Goal: Information Seeking & Learning: Learn about a topic

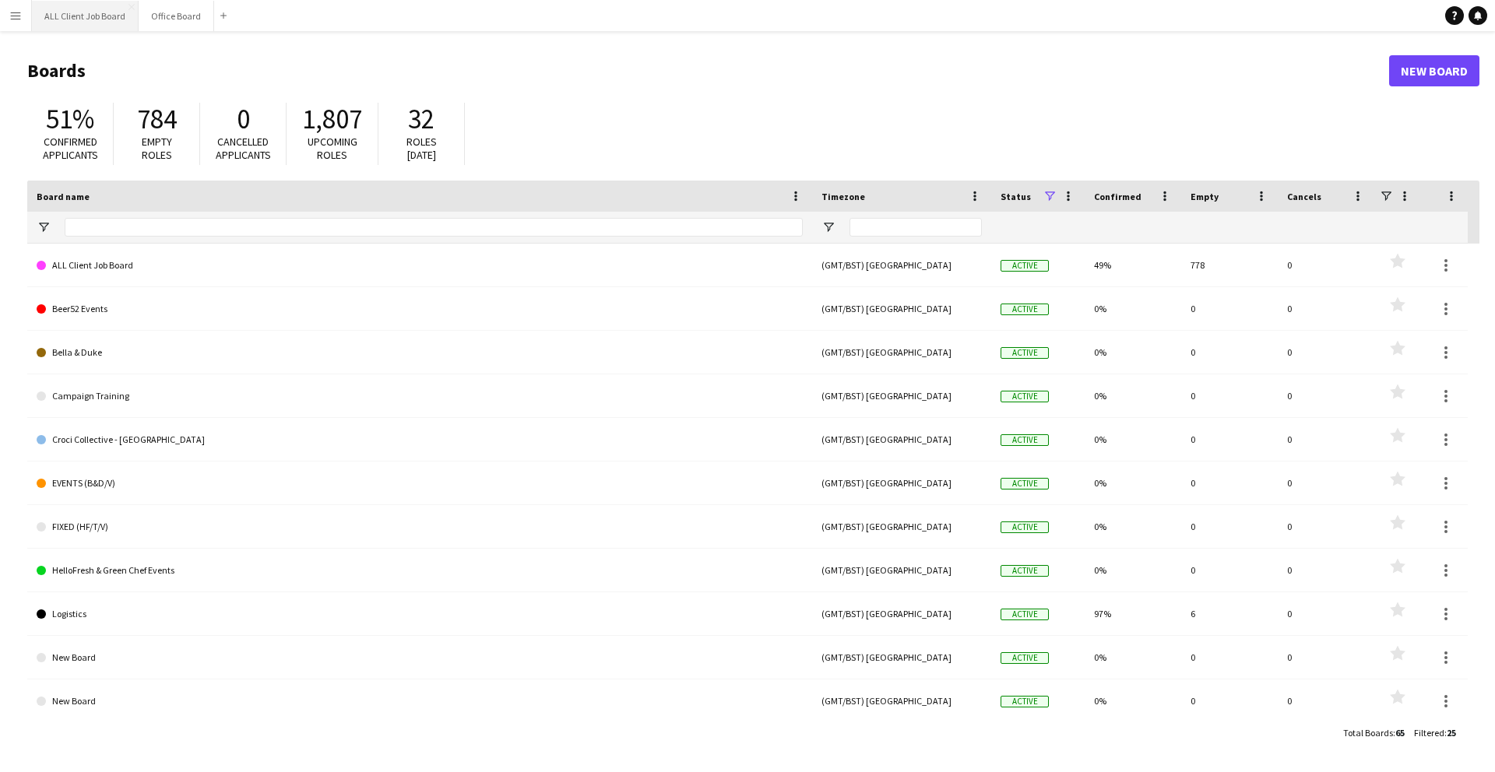
click at [85, 16] on button "ALL Client Job Board Close" at bounding box center [85, 16] width 107 height 30
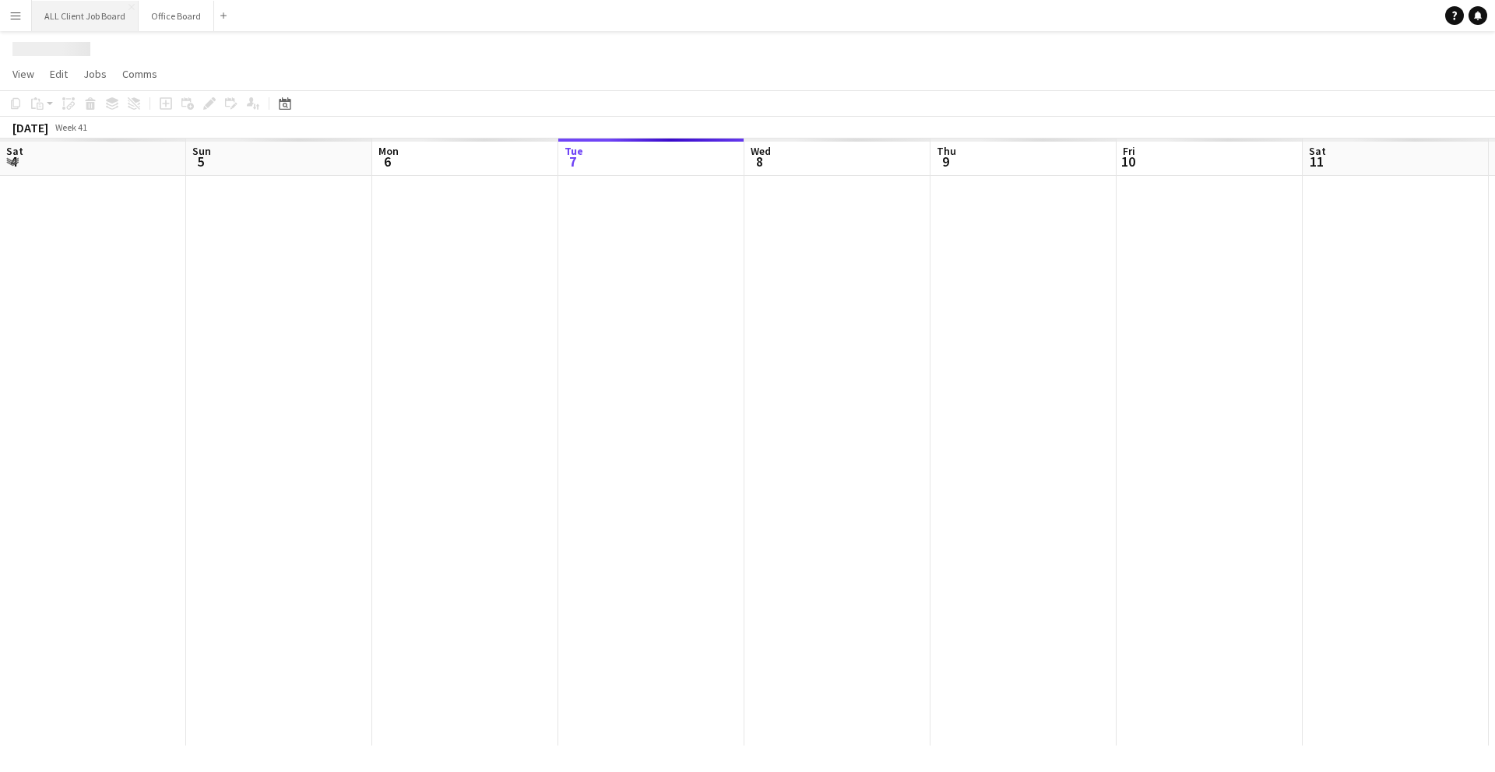
scroll to position [0, 372]
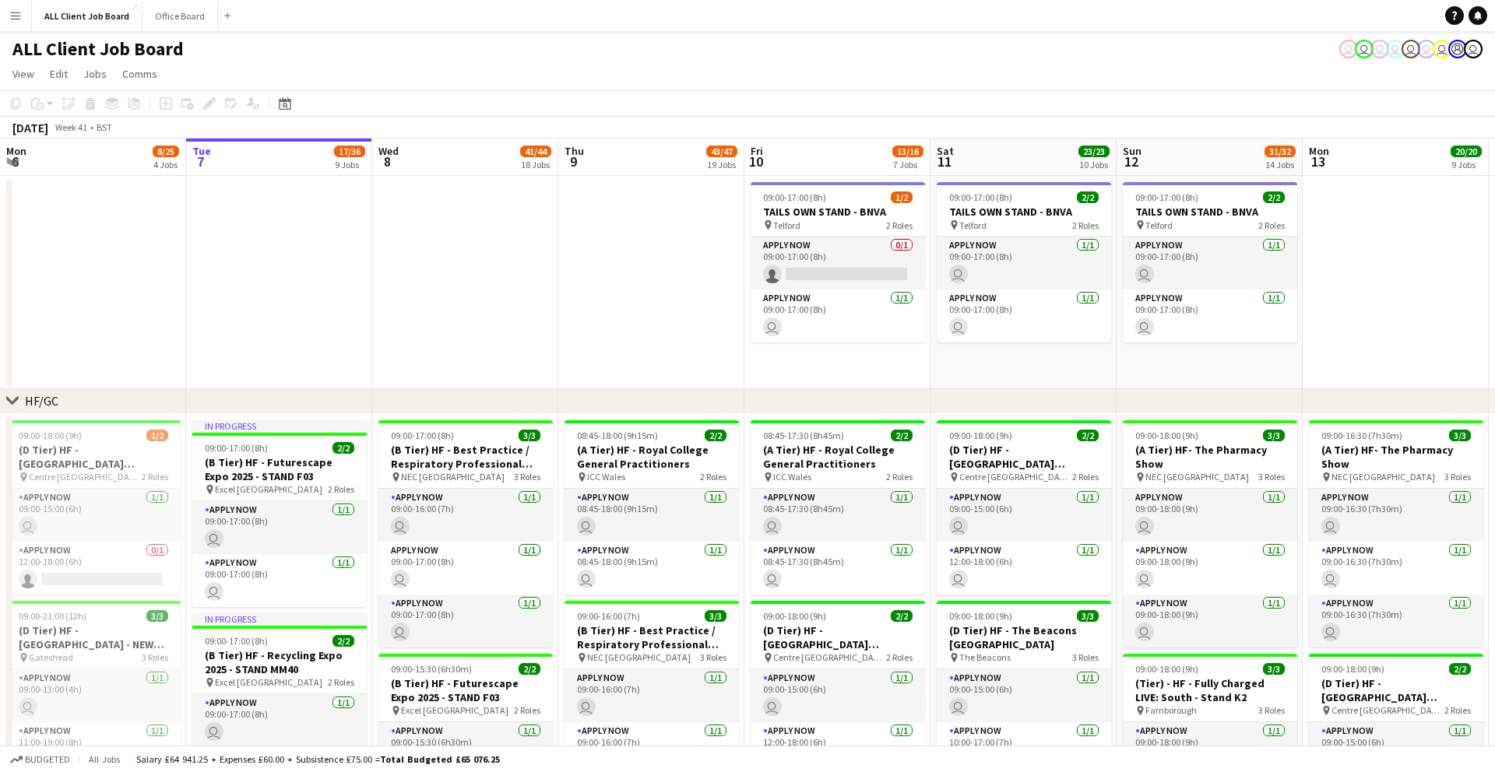
click at [23, 23] on button "Menu" at bounding box center [15, 15] width 31 height 31
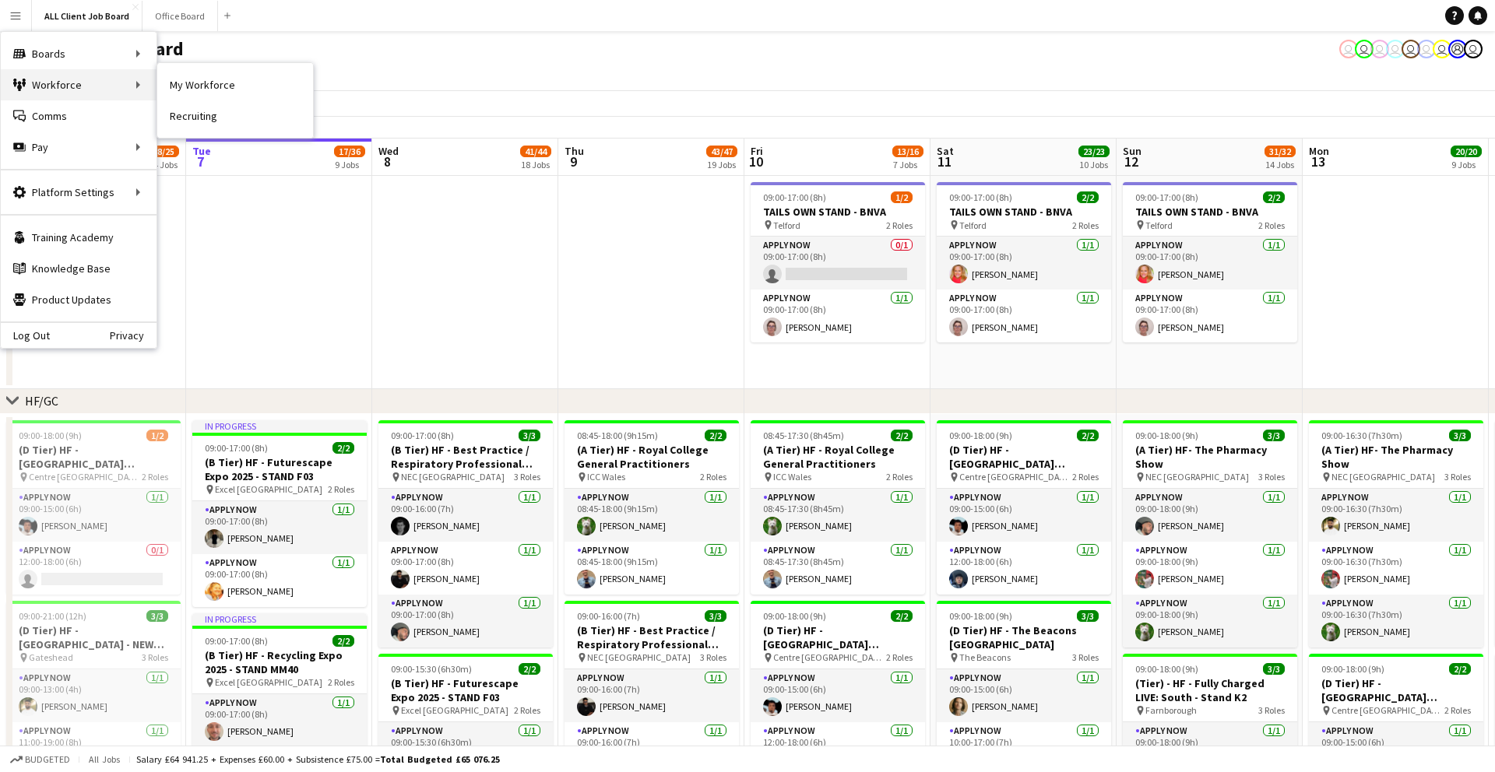
drag, startPoint x: 49, startPoint y: 87, endPoint x: 74, endPoint y: 89, distance: 25.0
click at [51, 88] on div "Workforce Workforce" at bounding box center [79, 84] width 156 height 31
click at [126, 79] on div "Workforce Workforce" at bounding box center [79, 84] width 156 height 31
drag, startPoint x: 184, startPoint y: 78, endPoint x: 162, endPoint y: 77, distance: 21.8
click at [184, 78] on app-page-menu "View Day view expanded Day view collapsed Month view Date picker Jump to [DATE]…" at bounding box center [747, 76] width 1495 height 30
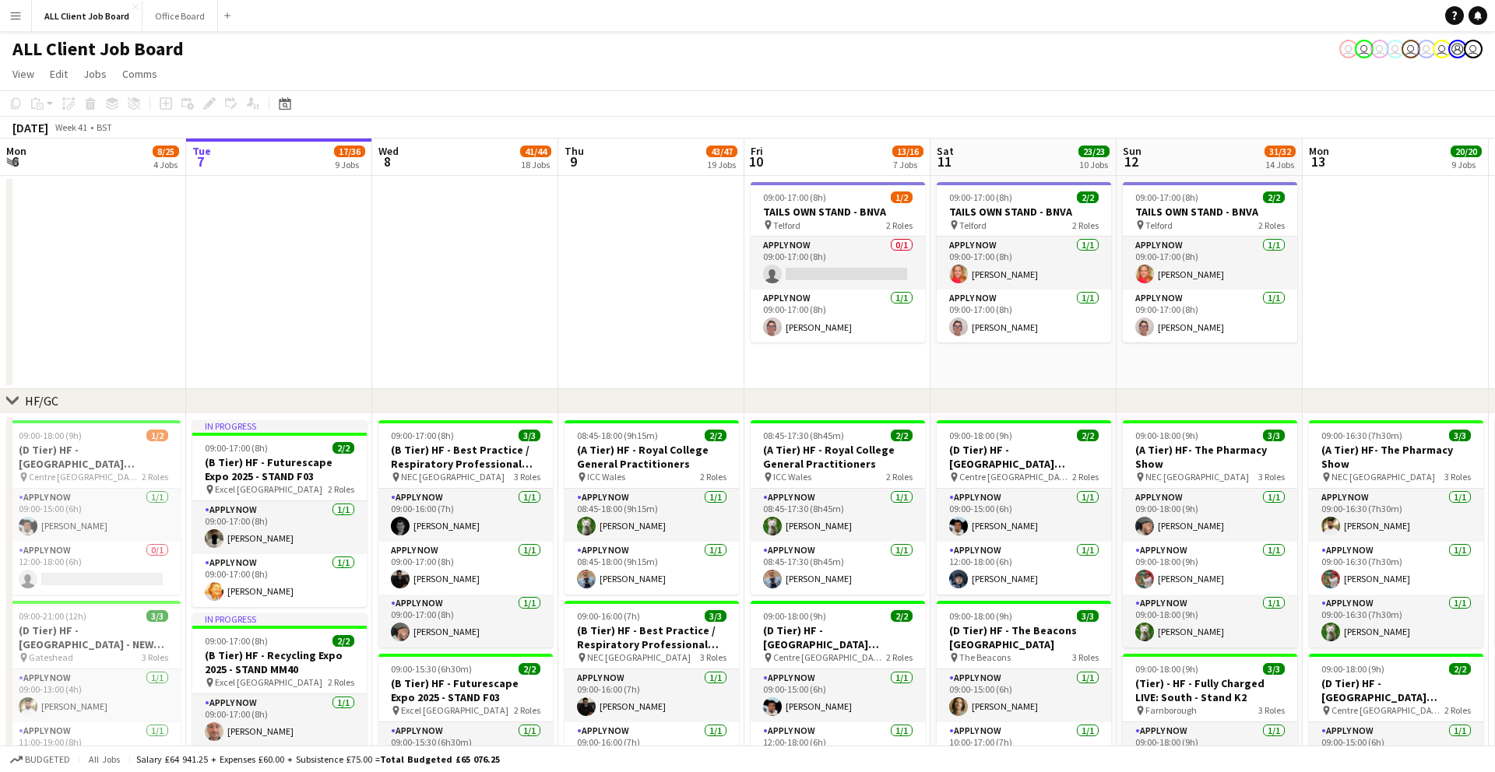
click at [20, 12] on app-icon "Menu" at bounding box center [15, 15] width 12 height 12
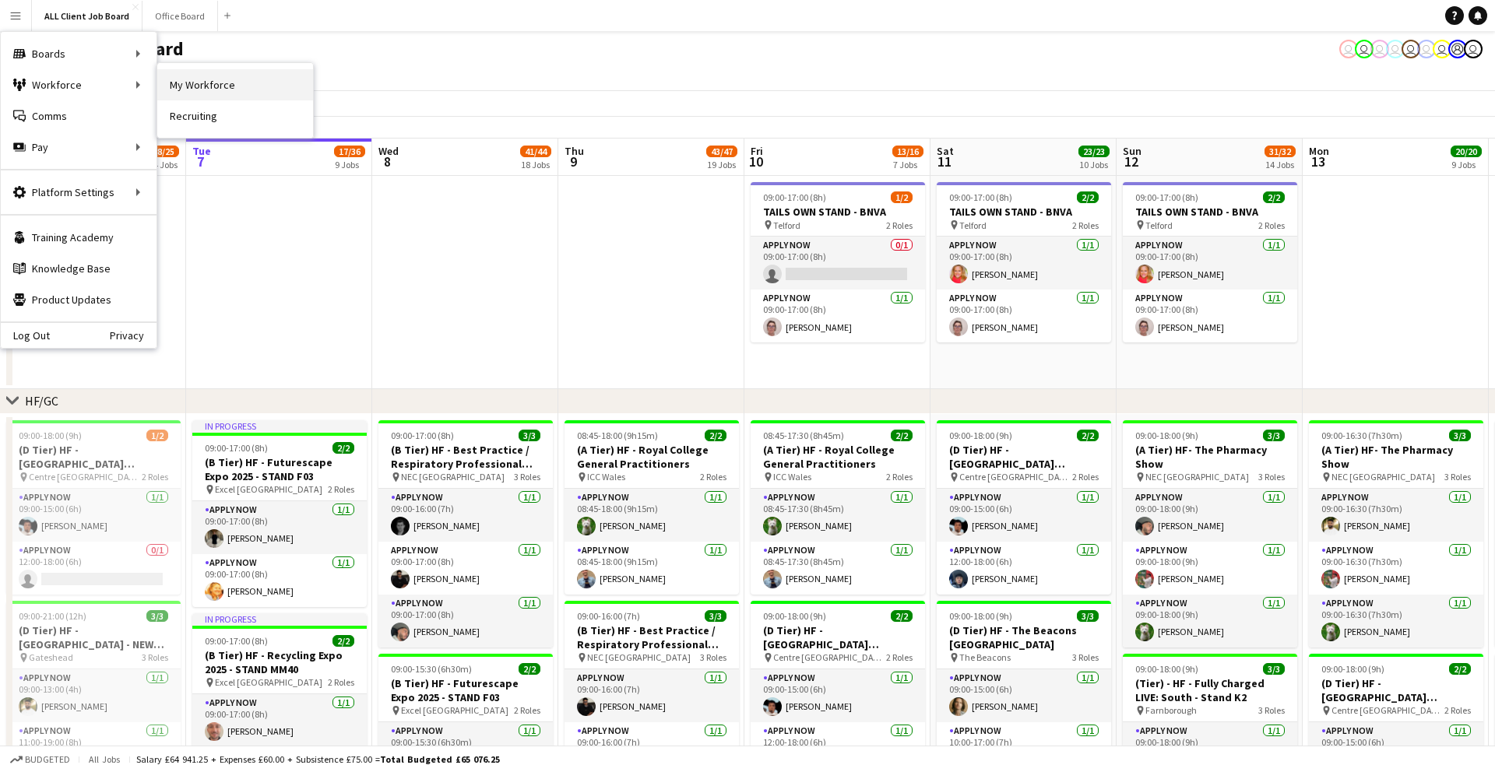
click at [177, 81] on link "My Workforce" at bounding box center [235, 84] width 156 height 31
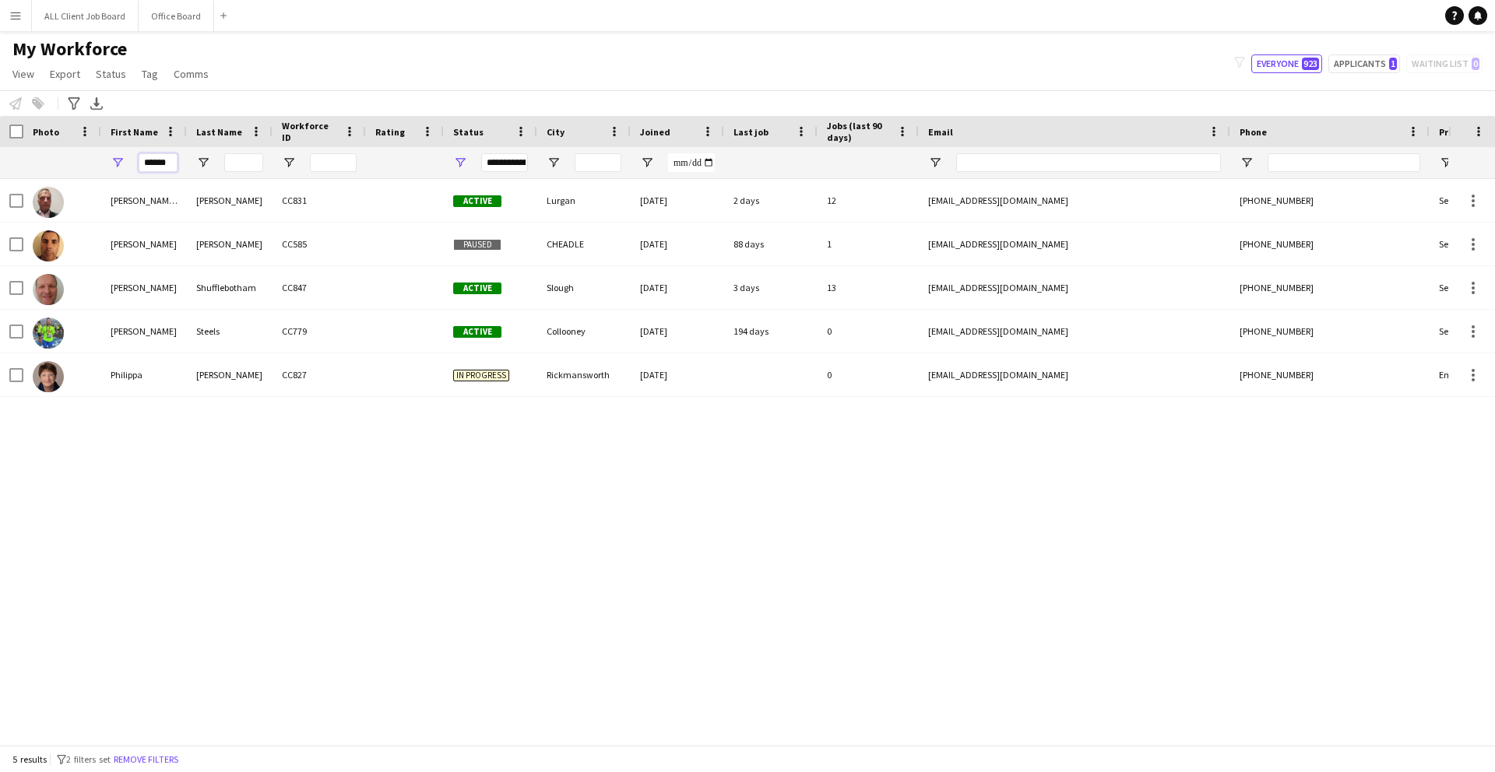
click at [172, 161] on input "******" at bounding box center [158, 162] width 39 height 19
type input "*"
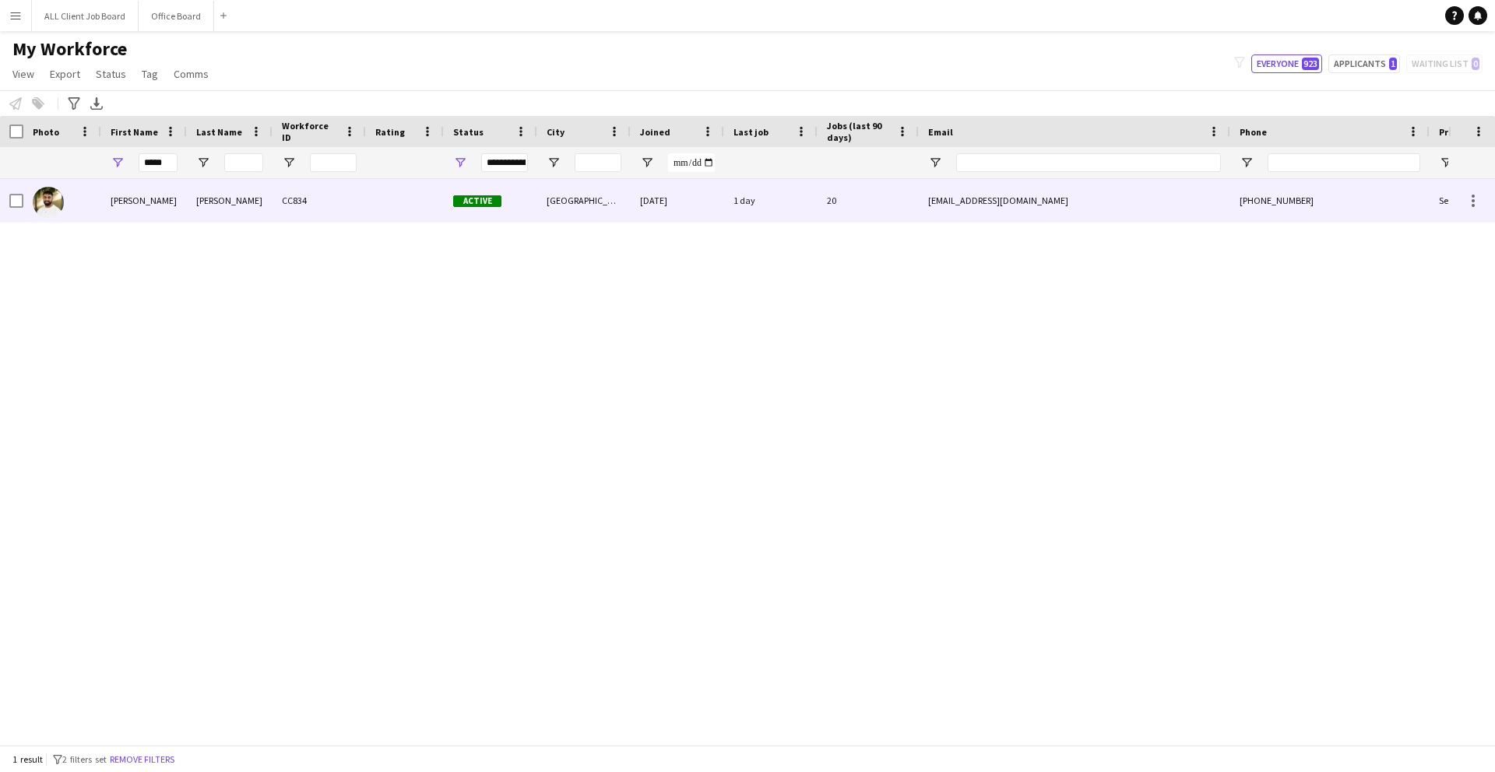
click at [157, 216] on div "[PERSON_NAME]" at bounding box center [144, 200] width 86 height 43
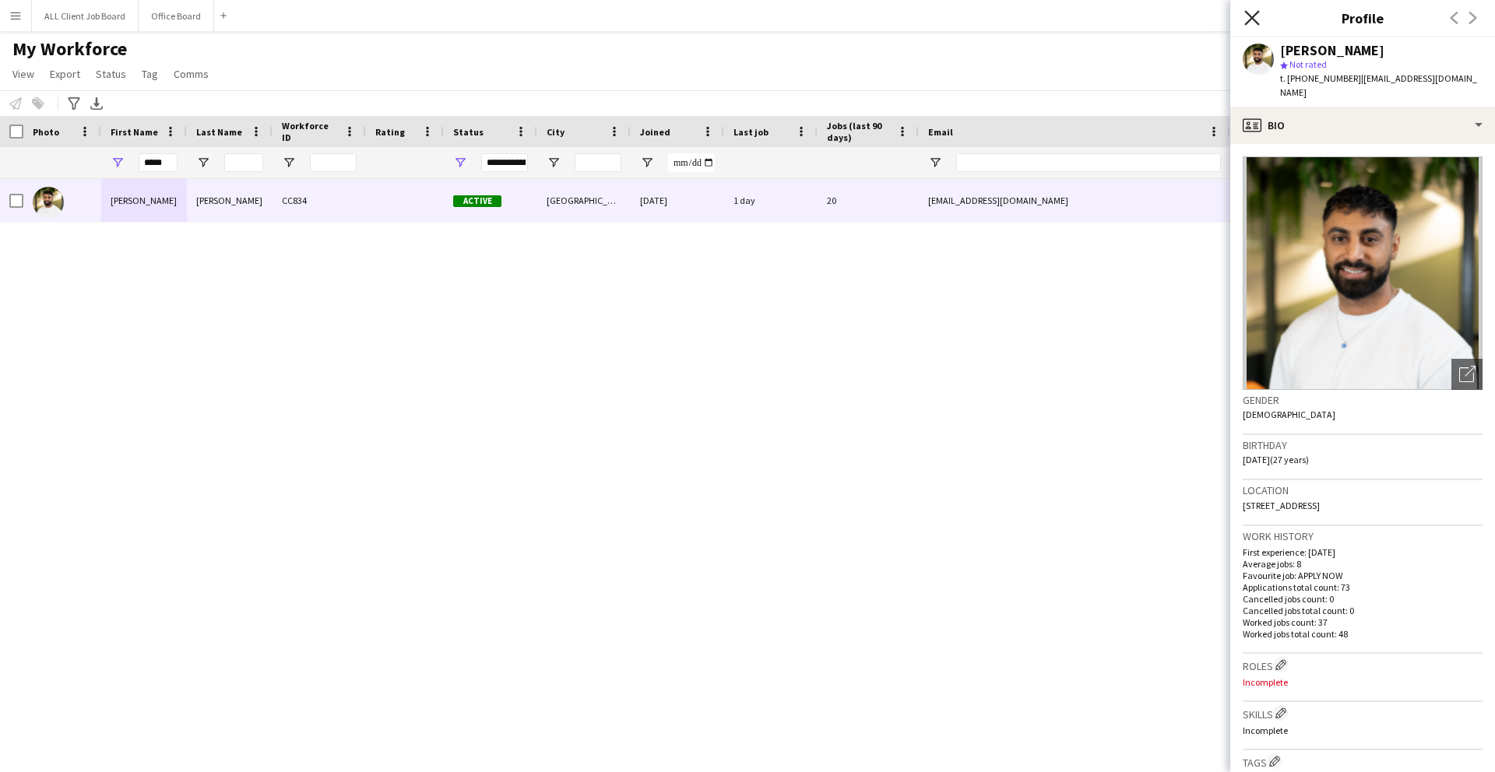
click at [1249, 13] on icon "Close pop-in" at bounding box center [1251, 17] width 15 height 15
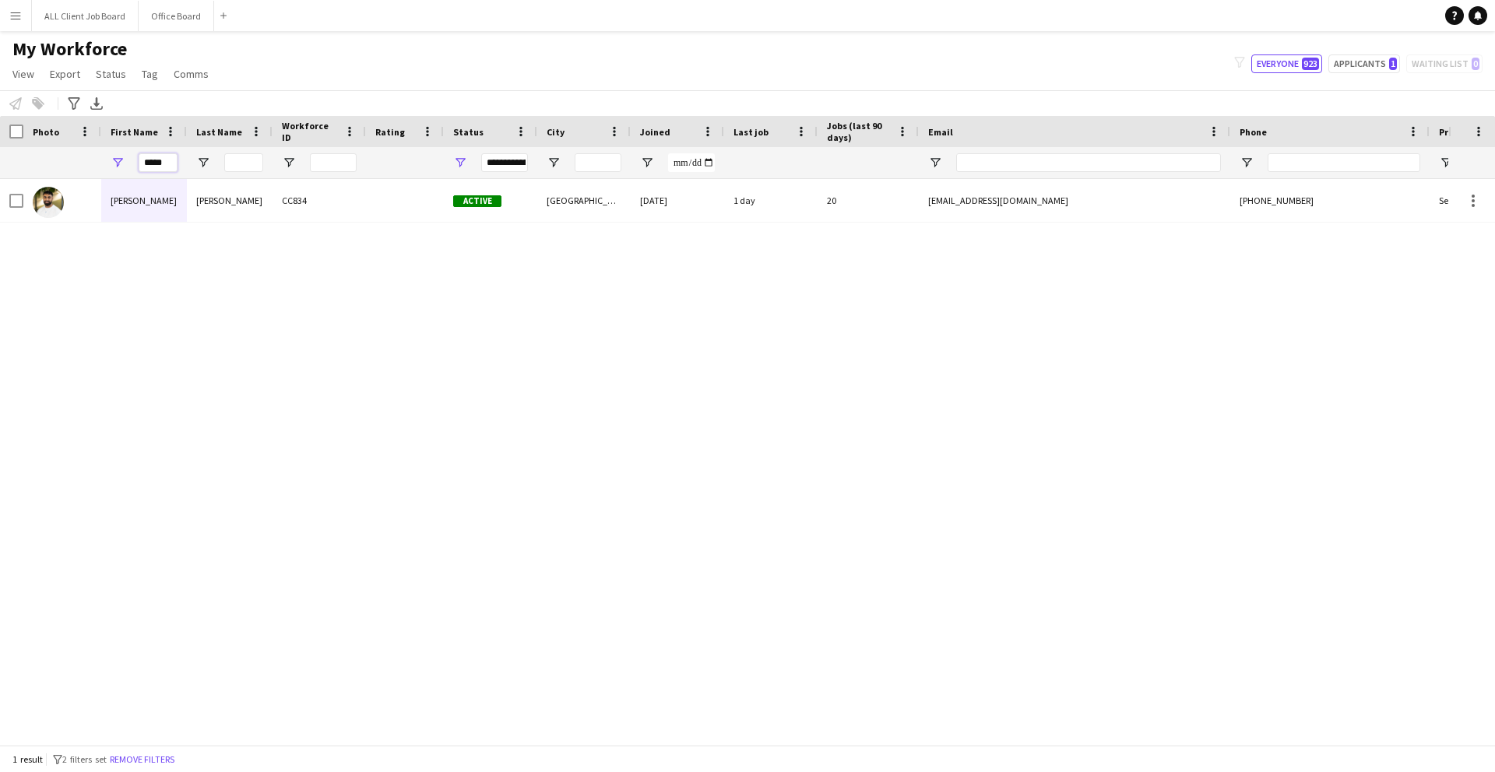
click at [167, 164] on input "*****" at bounding box center [158, 162] width 39 height 19
type input "*"
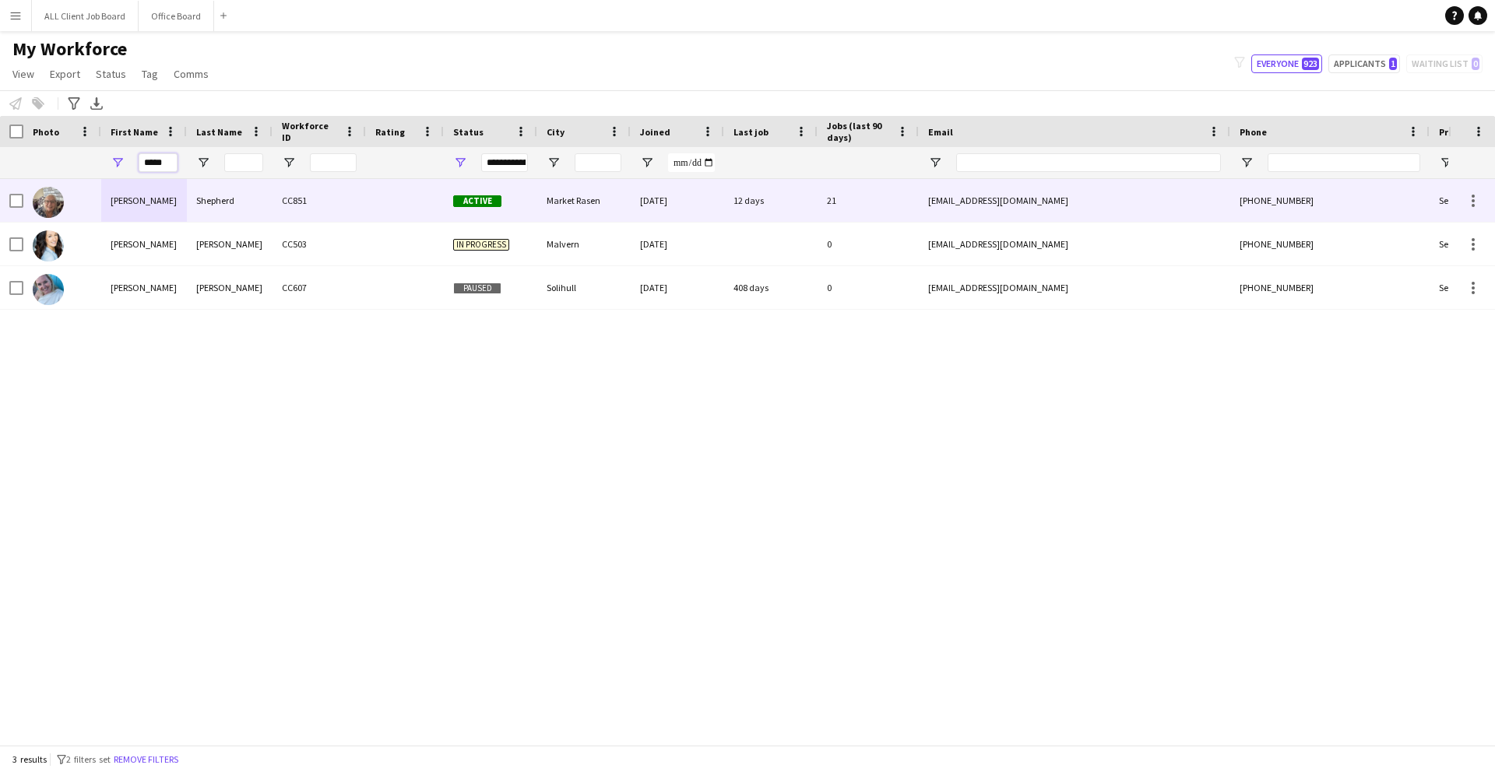
type input "*****"
click at [251, 214] on div "Shepherd" at bounding box center [230, 200] width 86 height 43
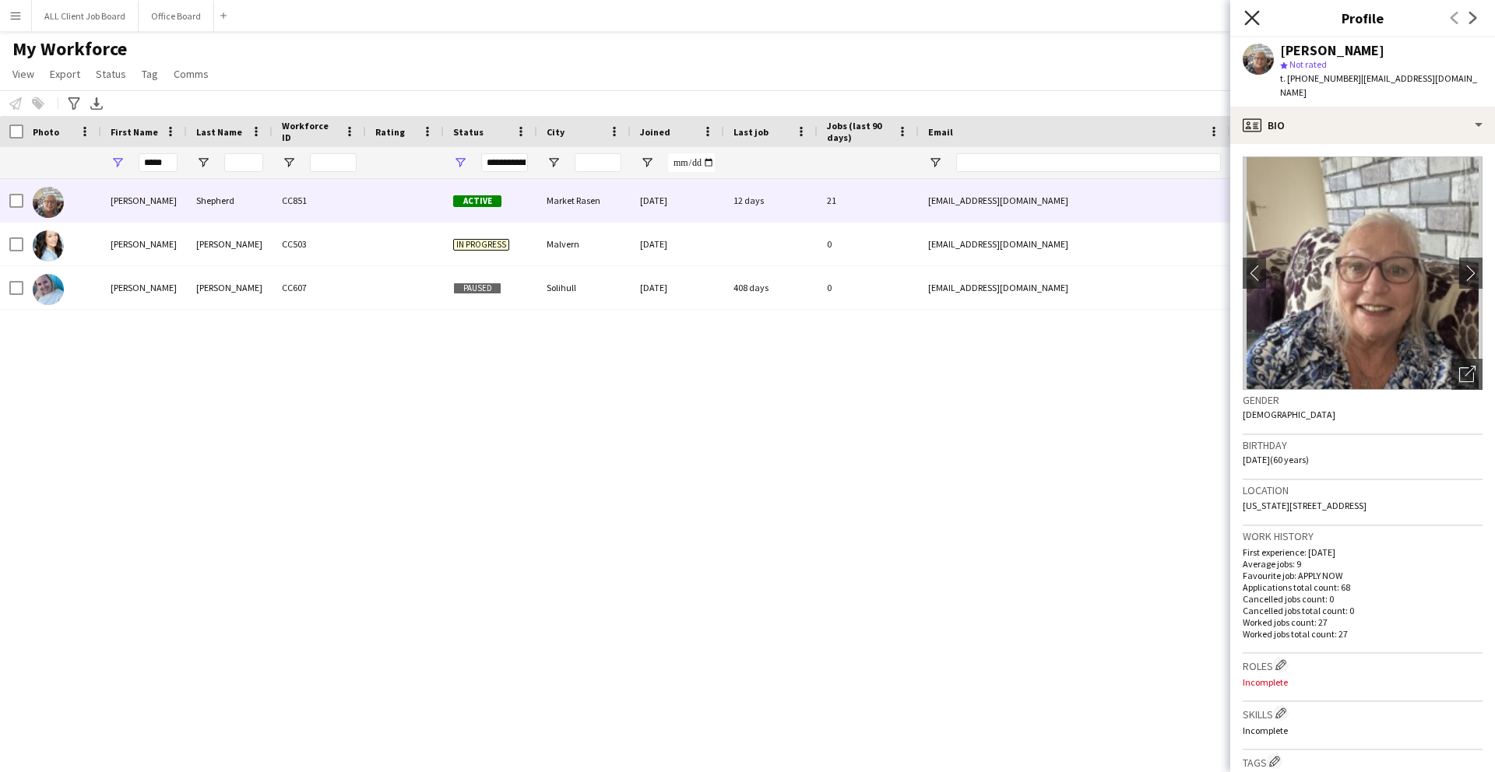
click at [1257, 19] on icon "Close pop-in" at bounding box center [1251, 17] width 15 height 15
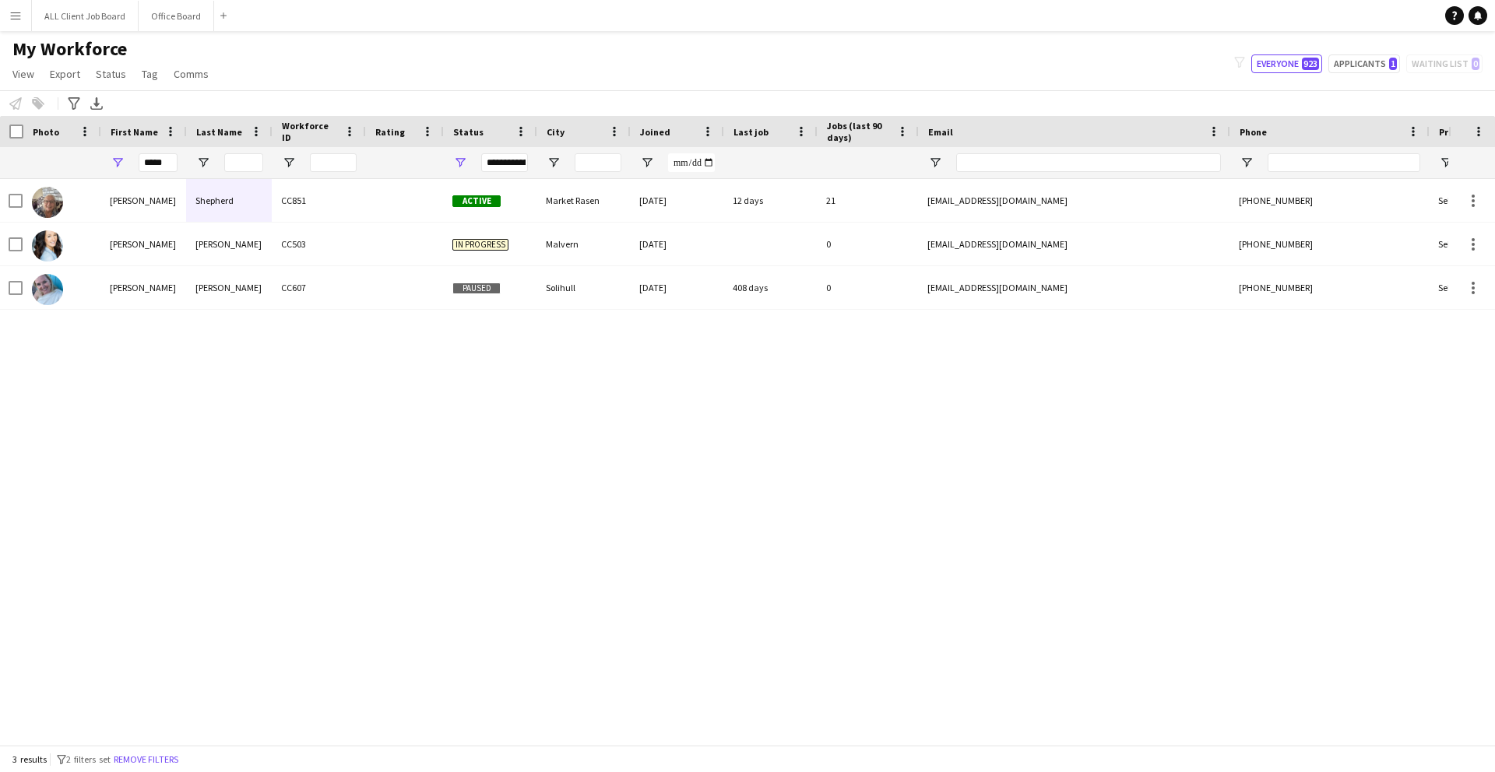
scroll to position [0, 1]
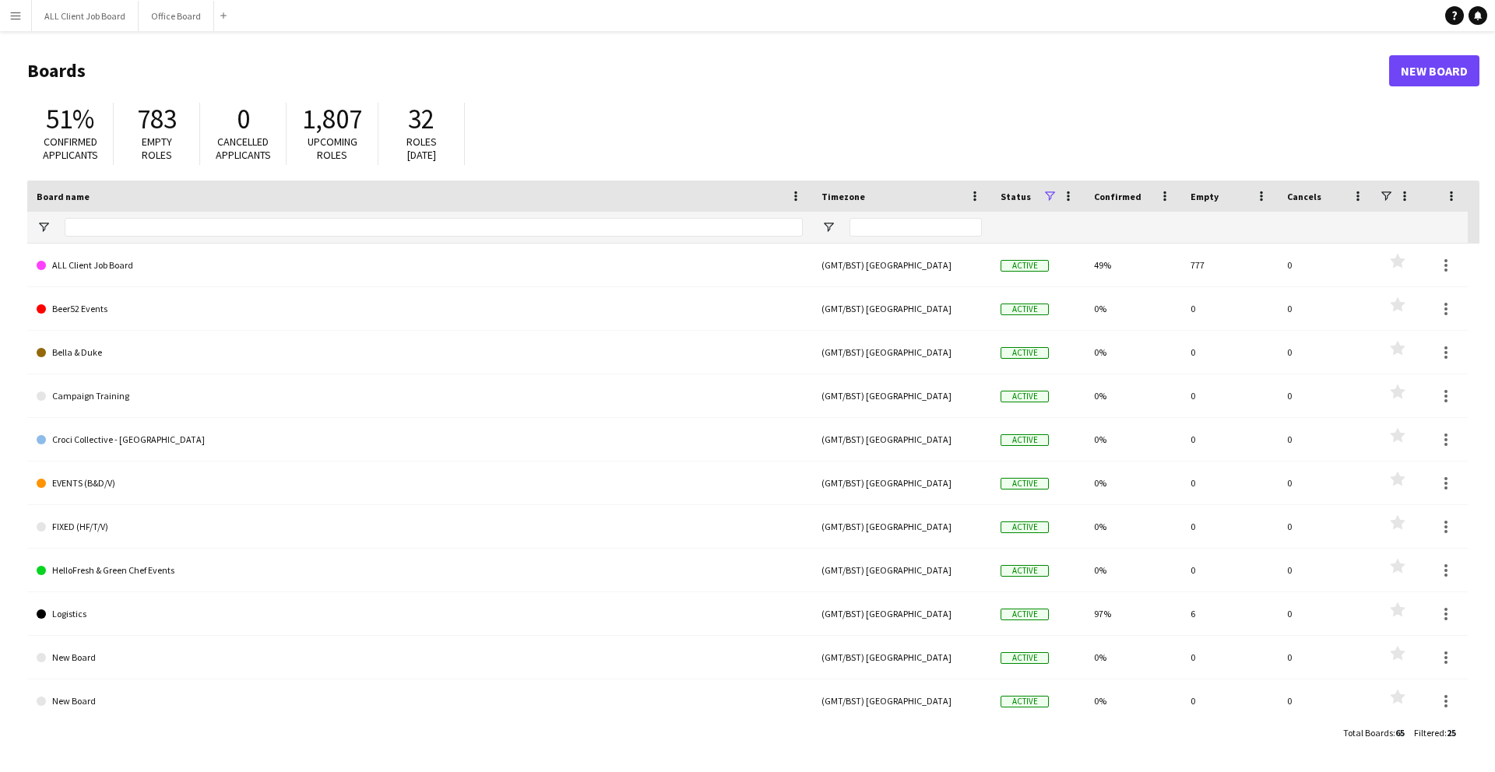
click at [12, 12] on app-icon "Menu" at bounding box center [15, 15] width 12 height 12
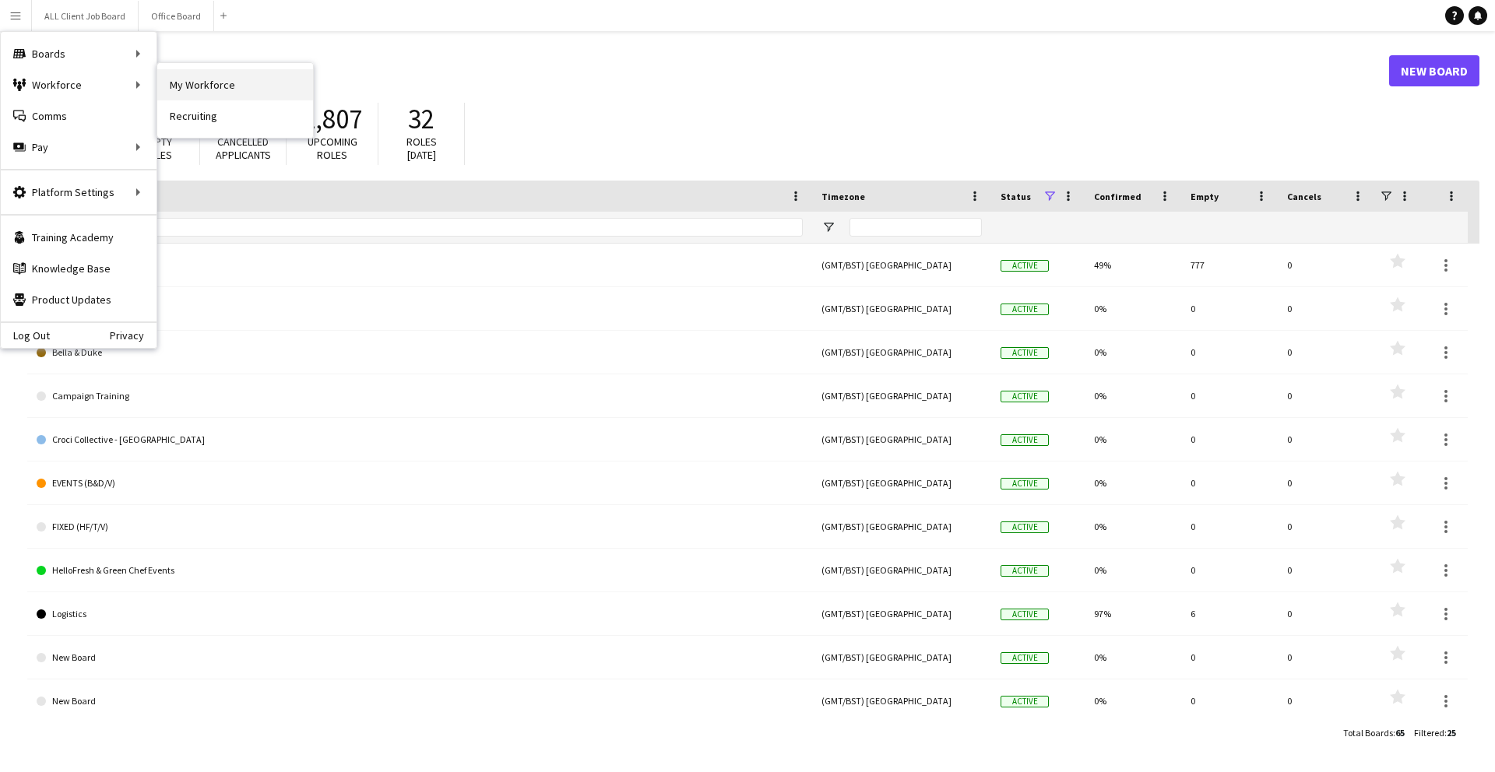
click at [188, 78] on link "My Workforce" at bounding box center [235, 84] width 156 height 31
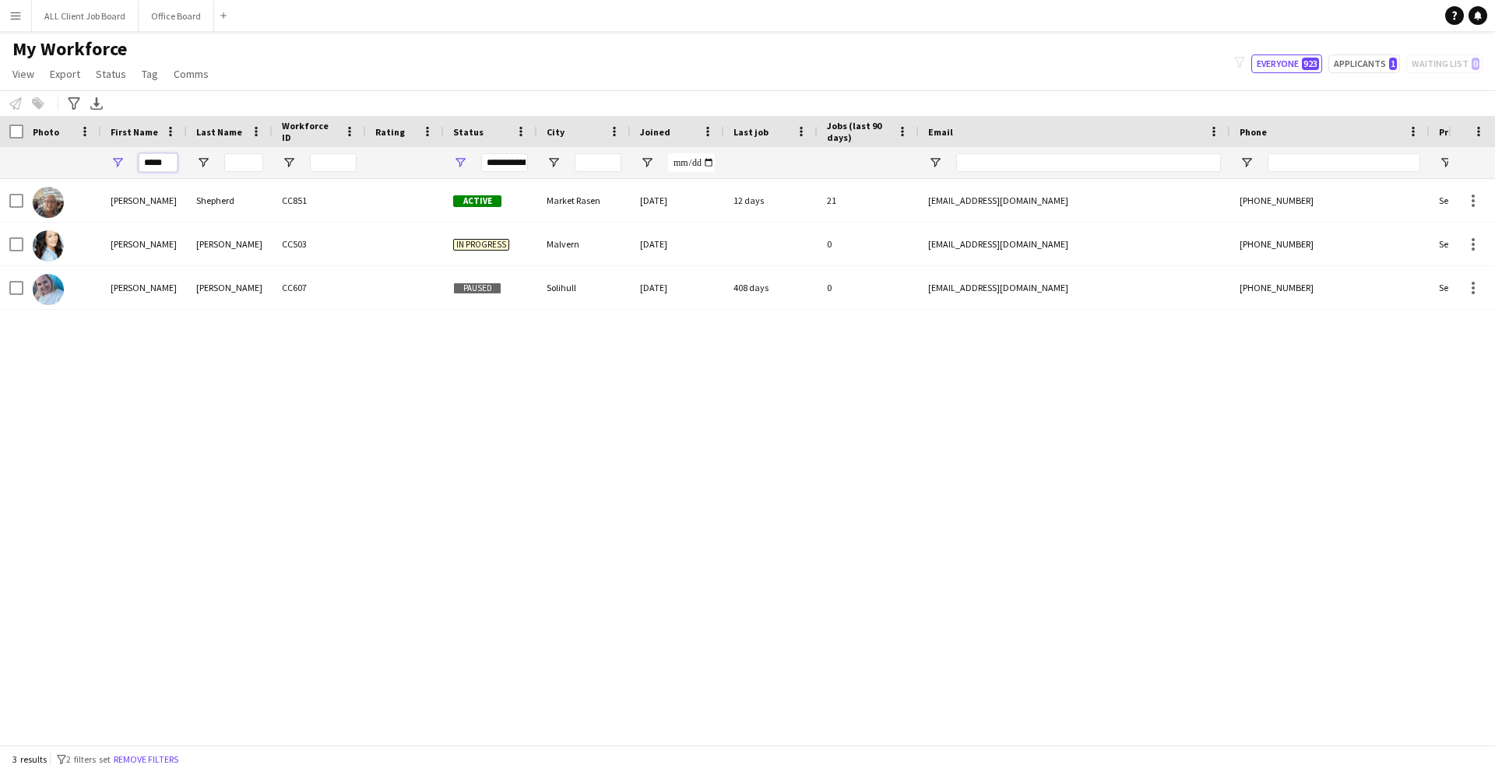
click at [160, 160] on input "*****" at bounding box center [158, 162] width 39 height 19
click at [165, 162] on input "*****" at bounding box center [158, 162] width 39 height 19
type input "*"
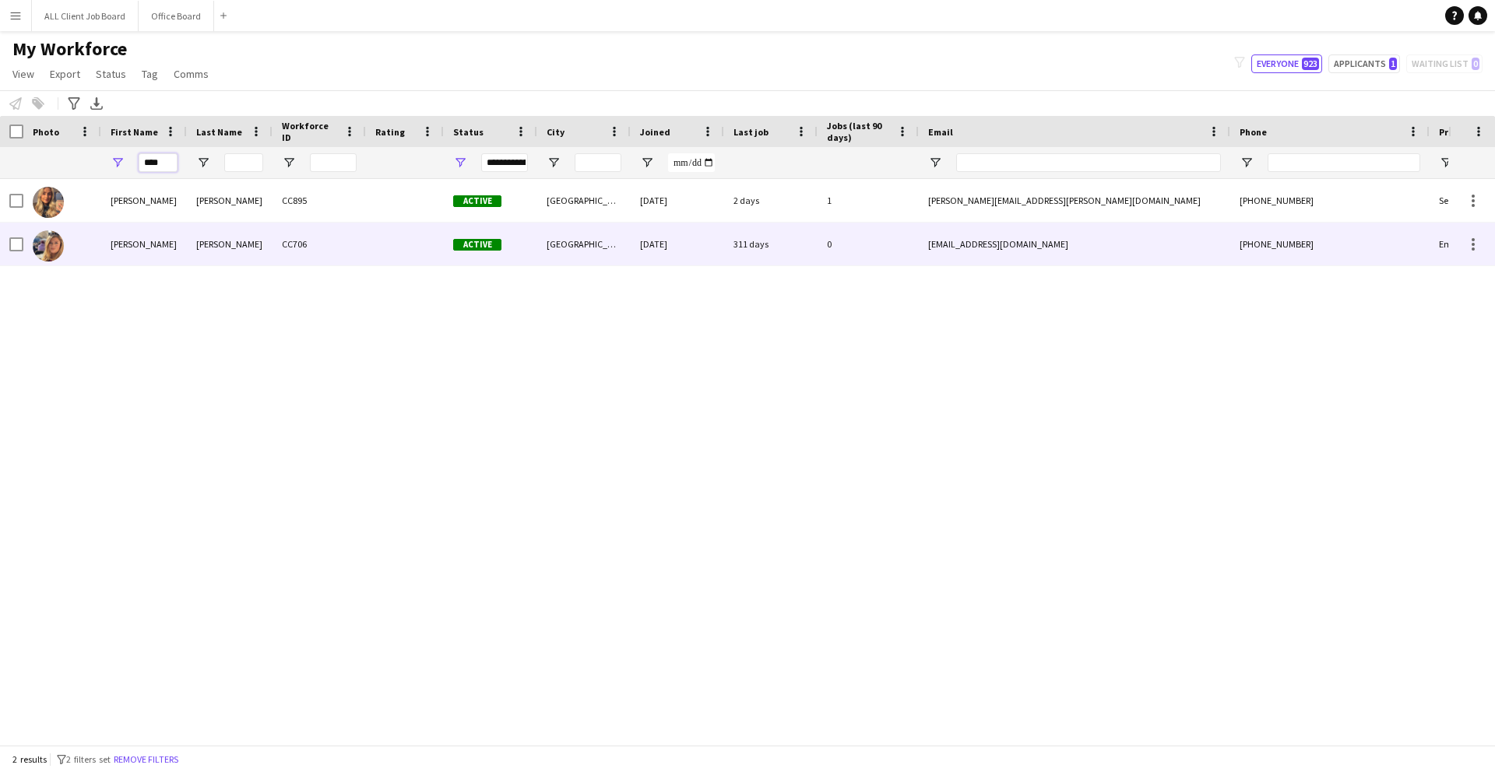
type input "****"
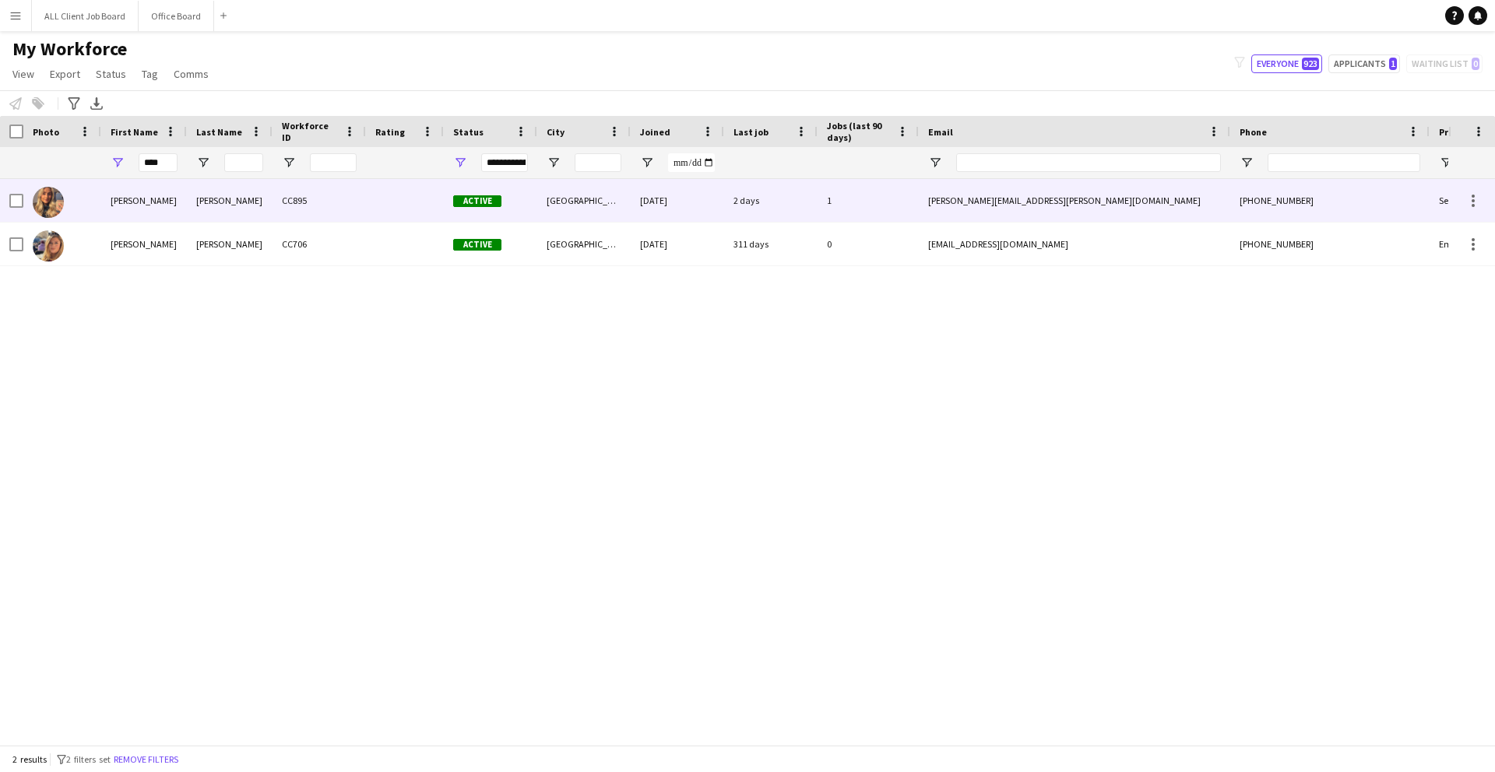
click at [212, 207] on div "Harrison" at bounding box center [230, 200] width 86 height 43
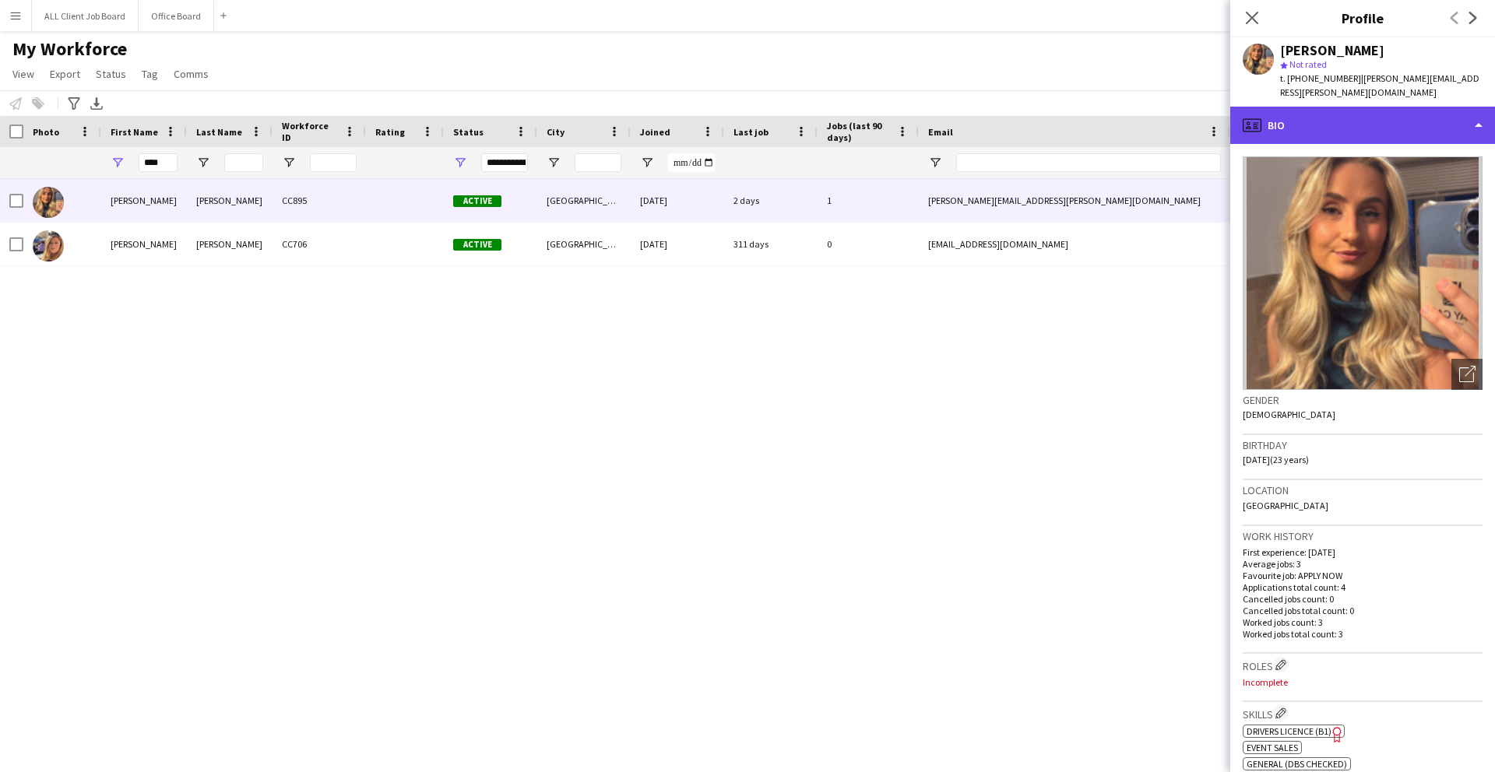
click at [1365, 135] on div "profile Bio" at bounding box center [1362, 125] width 265 height 37
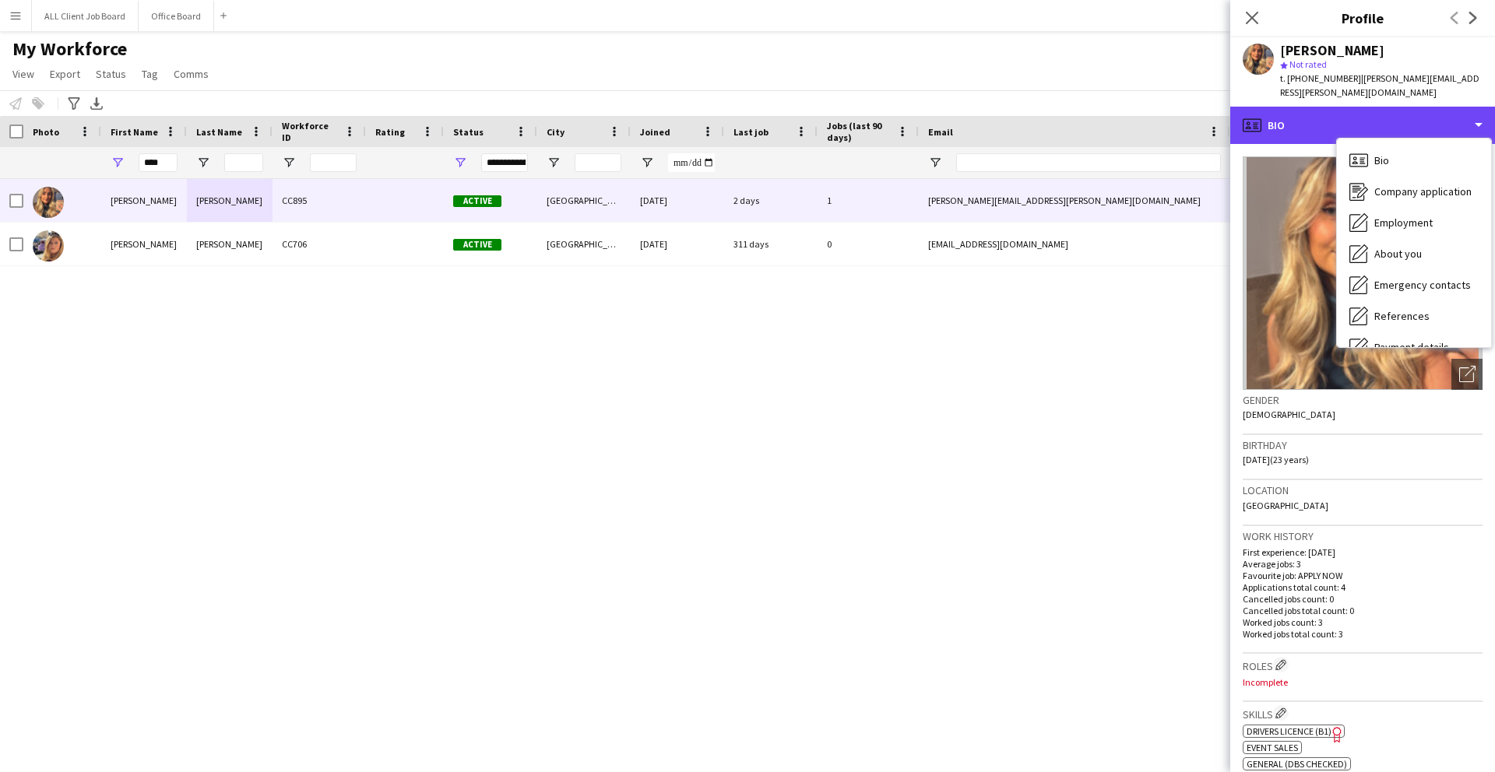
scroll to position [177, 0]
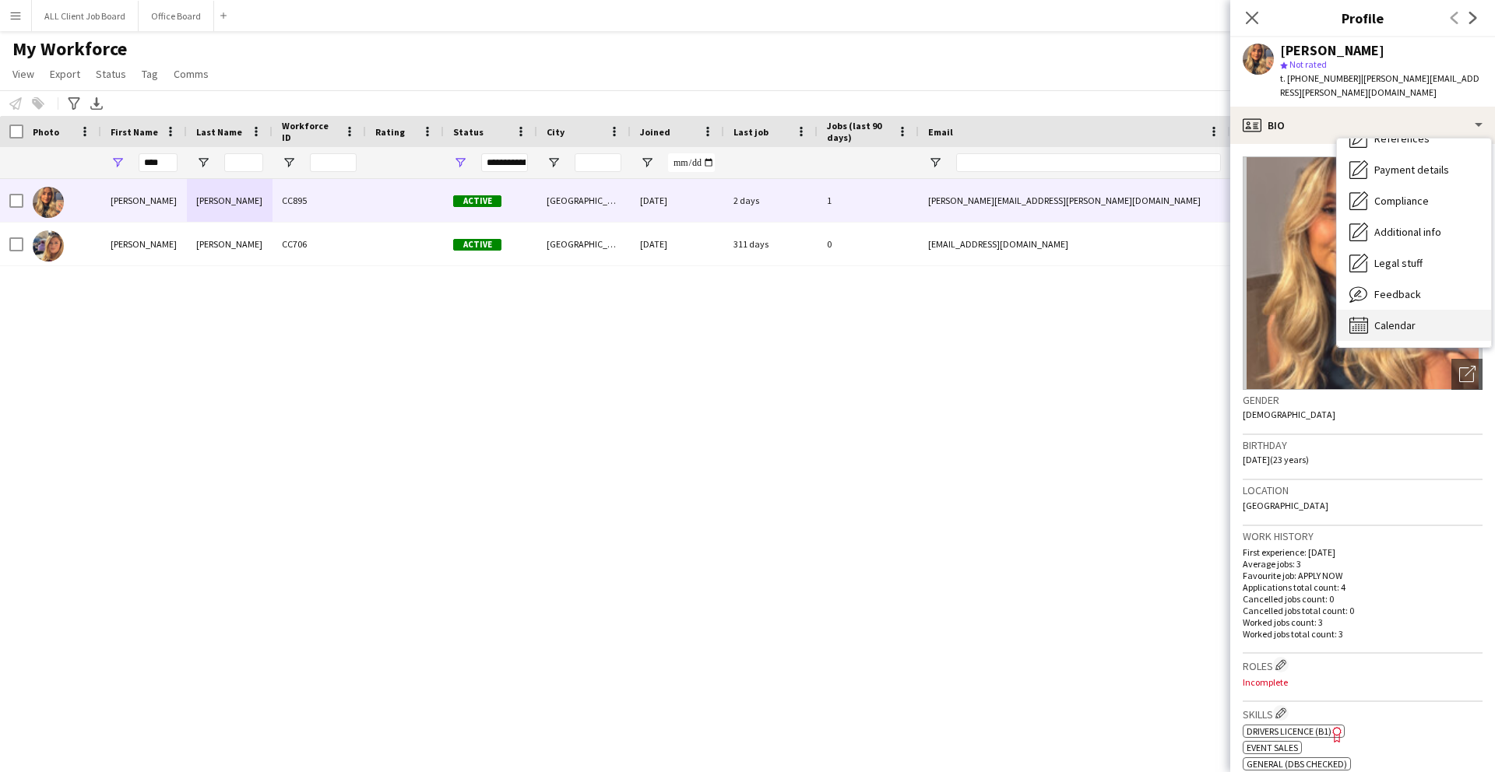
click at [1403, 331] on span "Calendar" at bounding box center [1394, 325] width 41 height 14
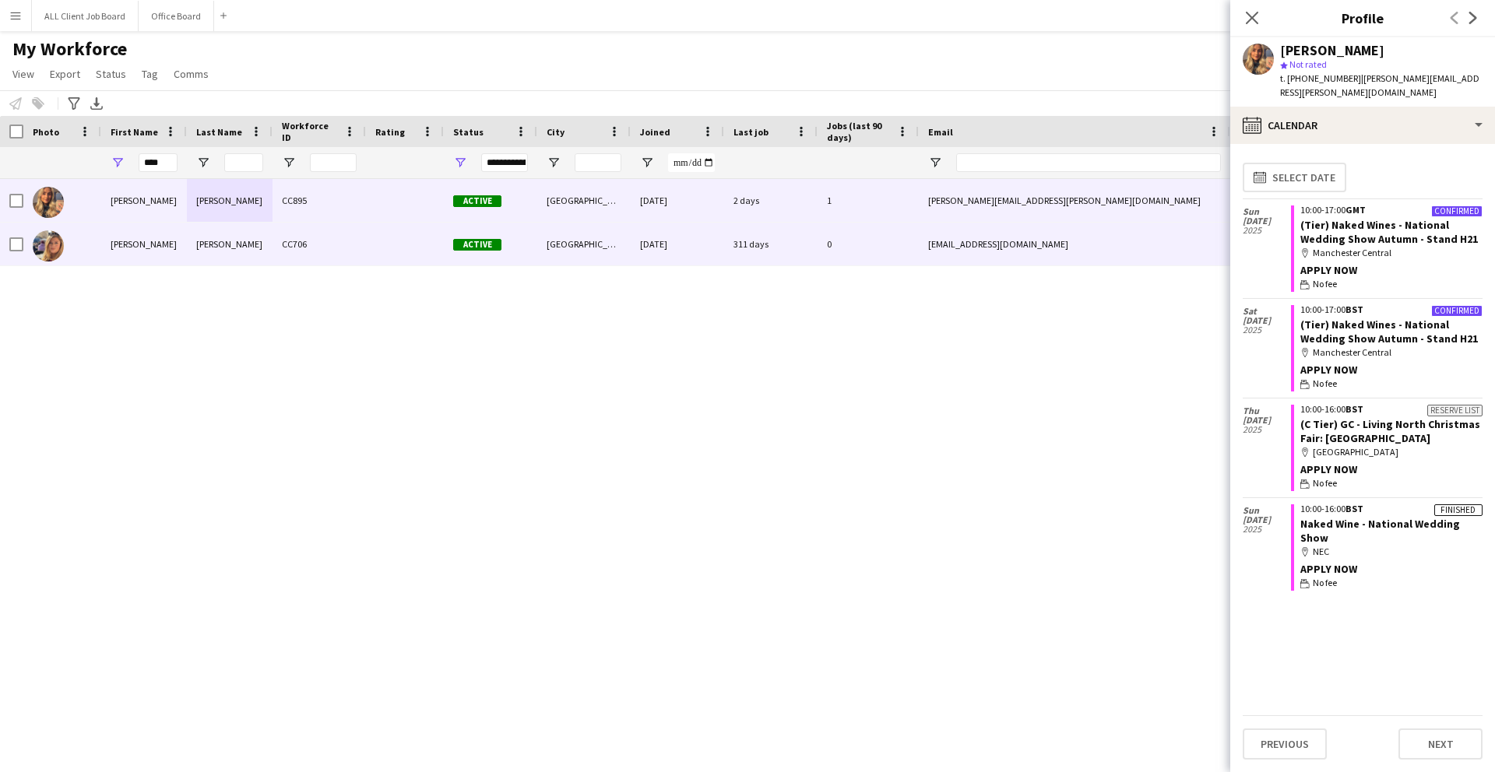
click at [114, 244] on div "Elizabeth" at bounding box center [144, 244] width 86 height 43
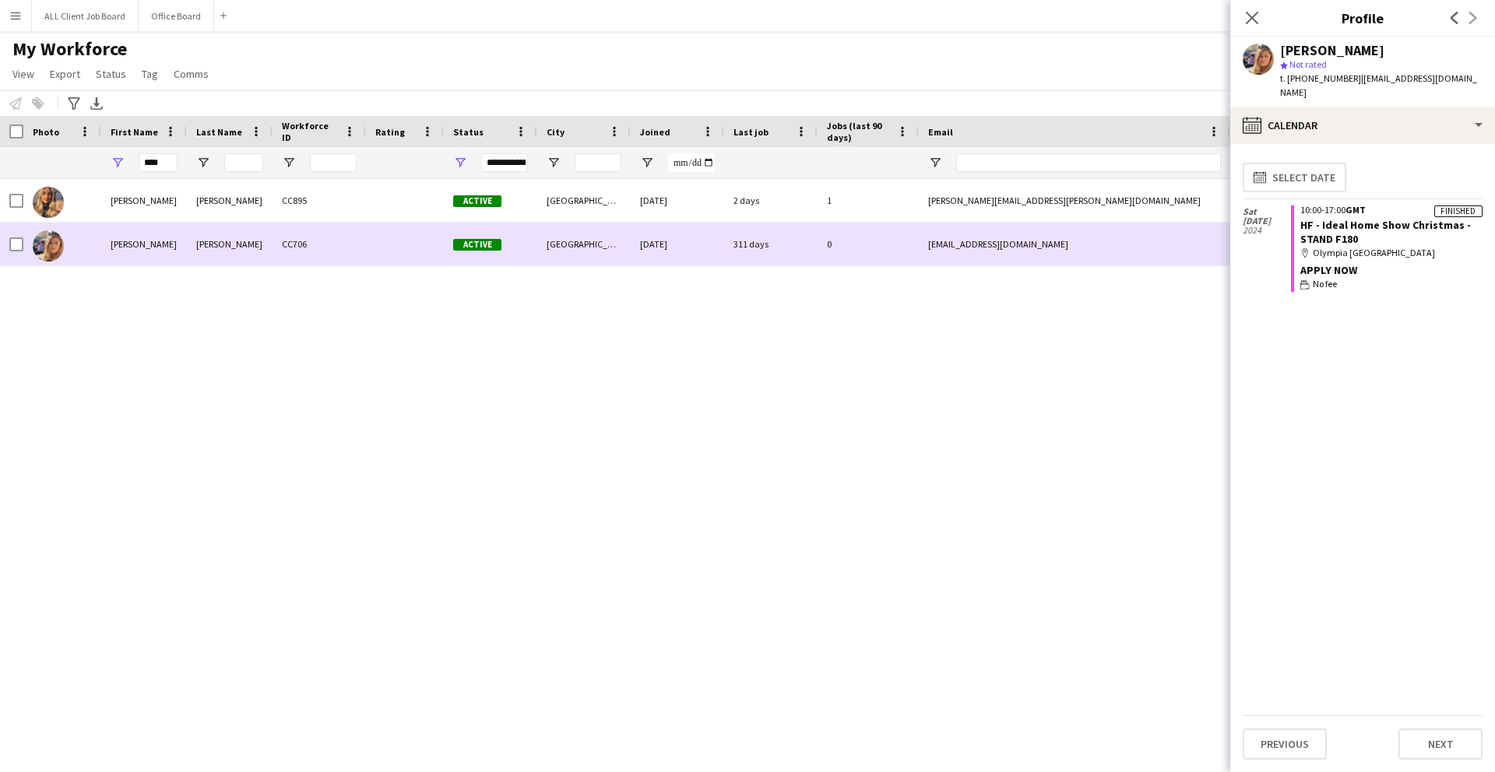
click at [53, 241] on img at bounding box center [48, 245] width 31 height 31
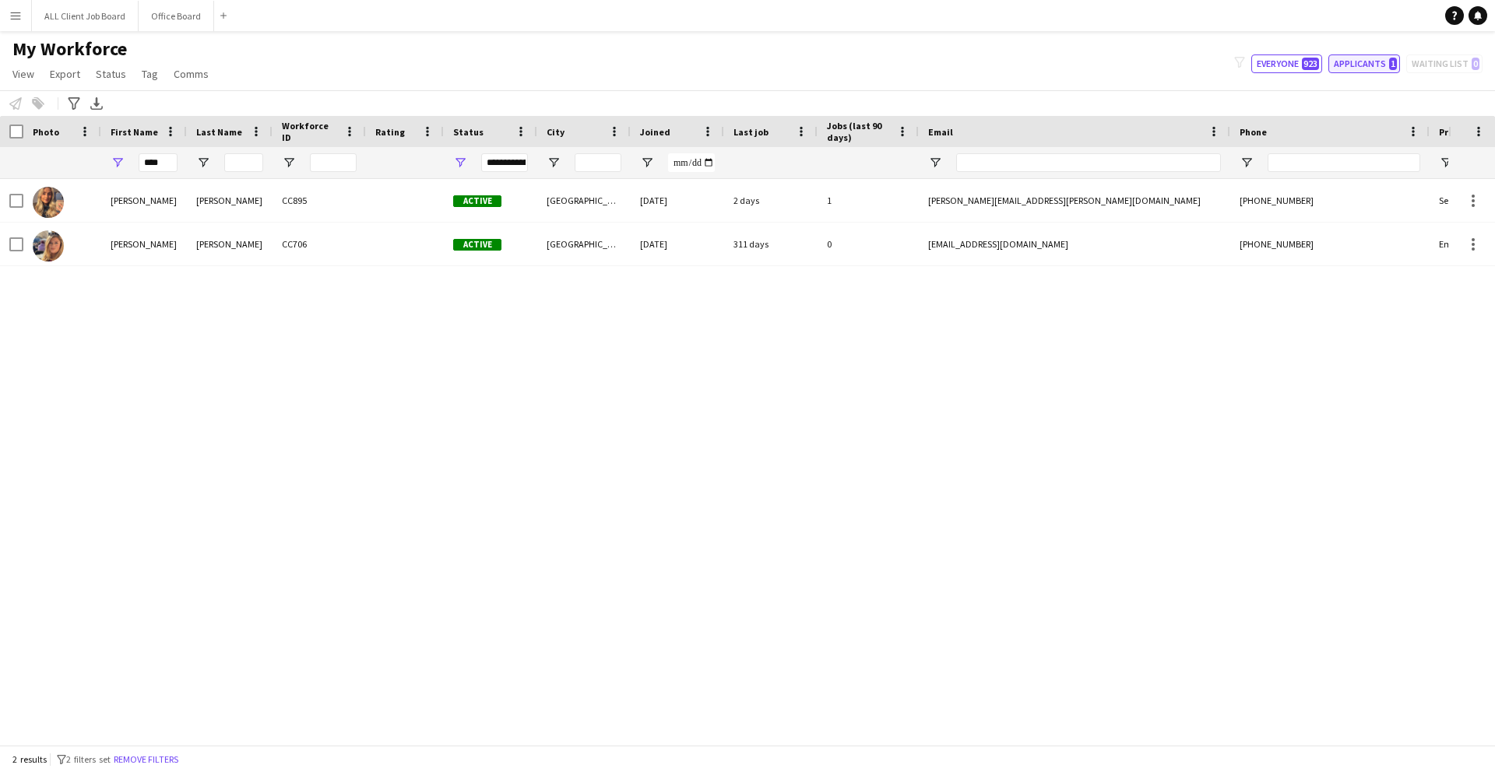
click at [1369, 61] on button "Applicants 1" at bounding box center [1364, 63] width 72 height 19
type input "**********"
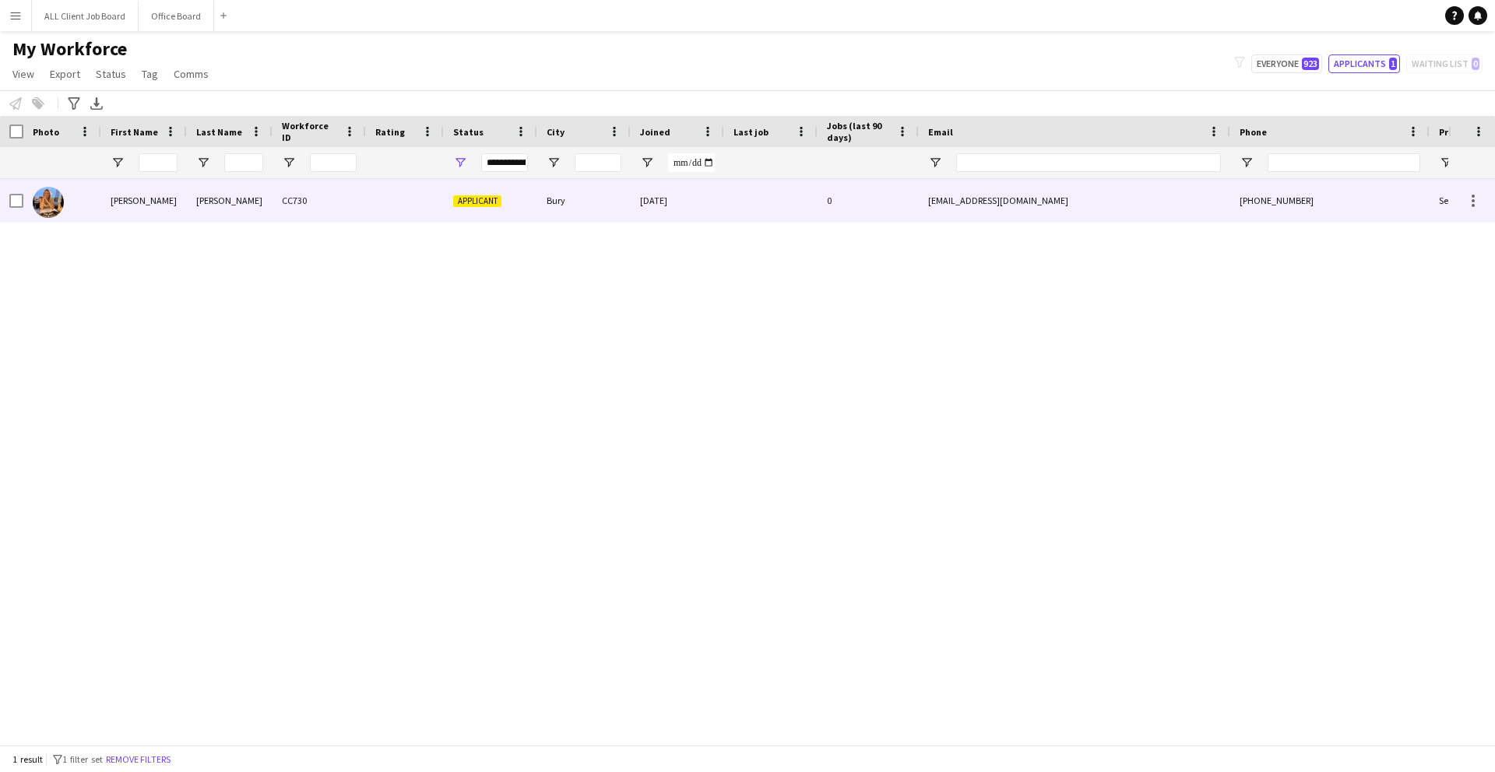
click at [202, 197] on div "Holt" at bounding box center [230, 200] width 86 height 43
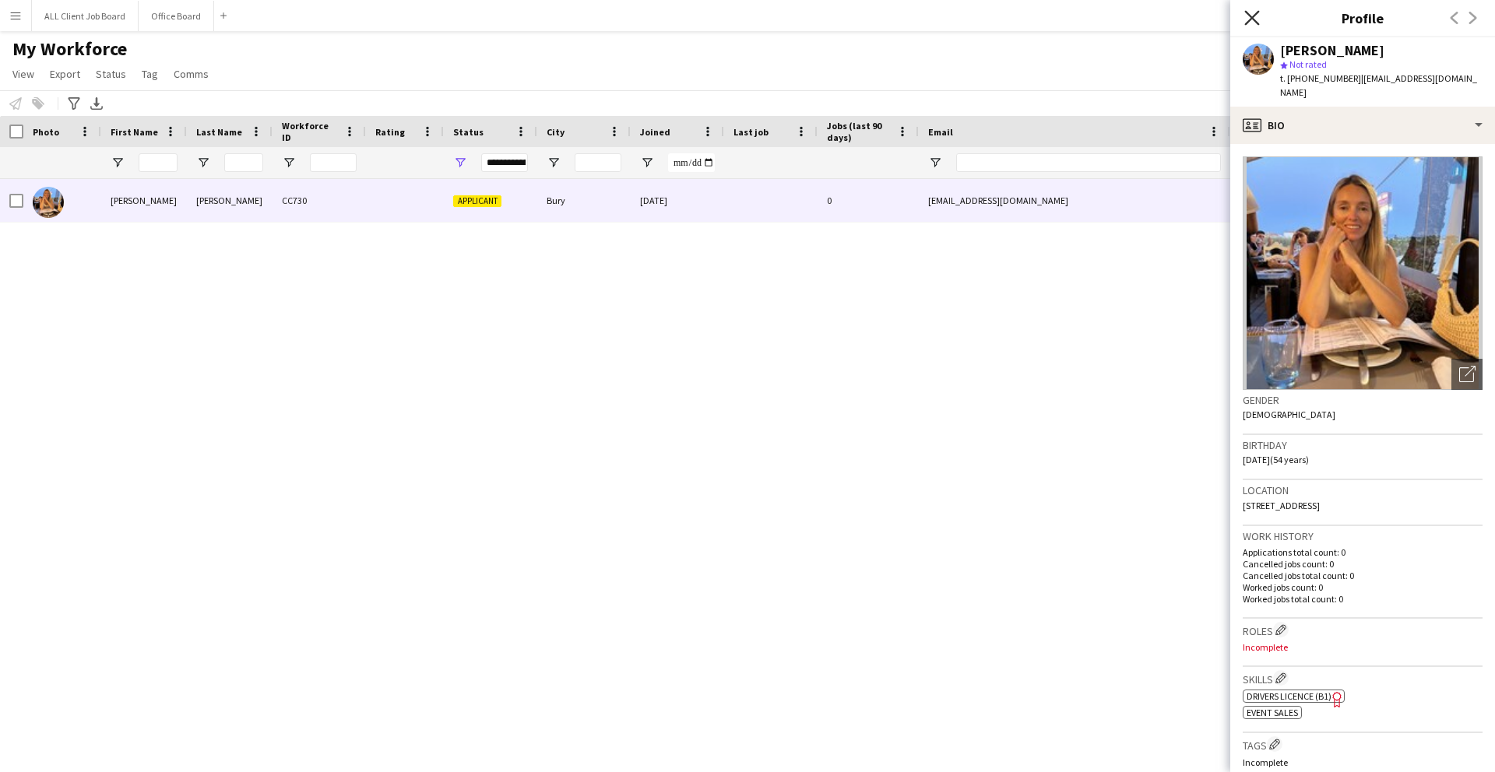
click at [1253, 10] on icon "Close pop-in" at bounding box center [1251, 17] width 15 height 15
